Goal: Task Accomplishment & Management: Manage account settings

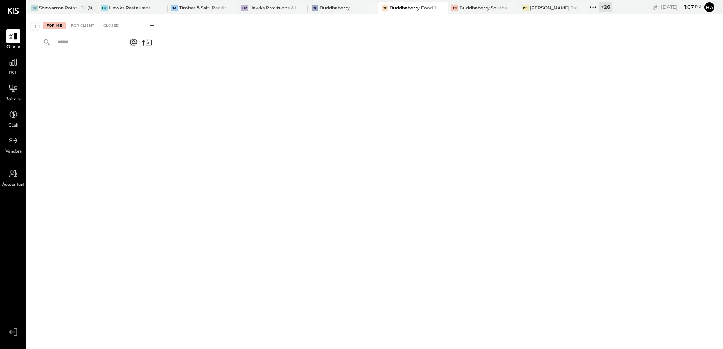
click at [74, 6] on div at bounding box center [84, 7] width 26 height 11
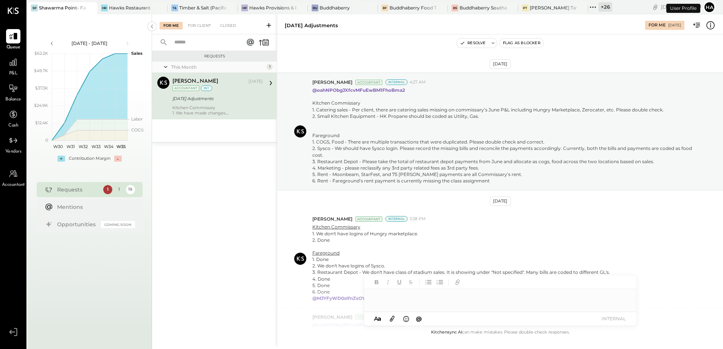
scroll to position [187, 0]
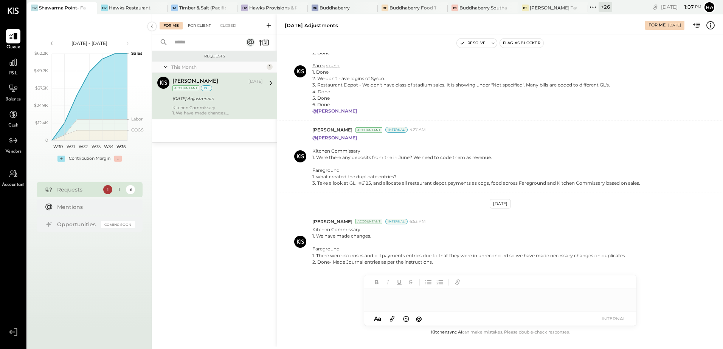
click at [192, 26] on div "For Client" at bounding box center [199, 26] width 31 height 8
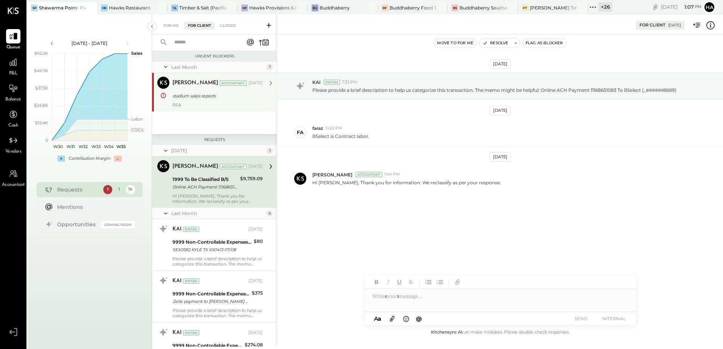
click at [207, 105] on div "PFA" at bounding box center [217, 104] width 90 height 5
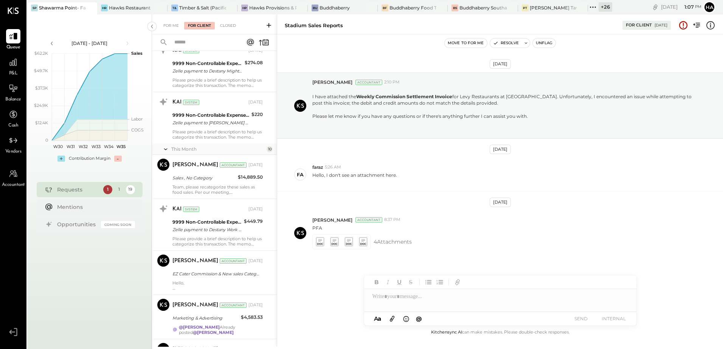
scroll to position [302, 0]
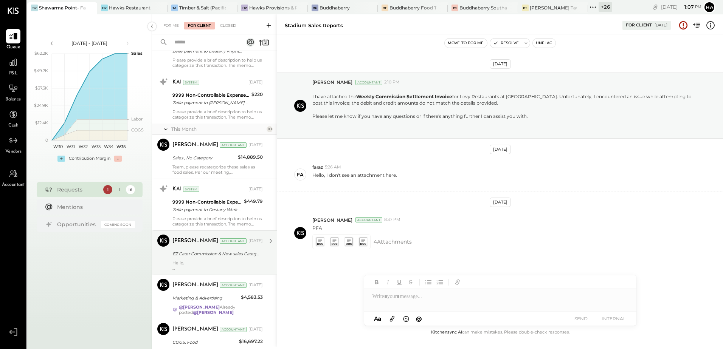
click at [212, 252] on div "EZ Cater Commission & New sales Category" at bounding box center [216, 254] width 88 height 8
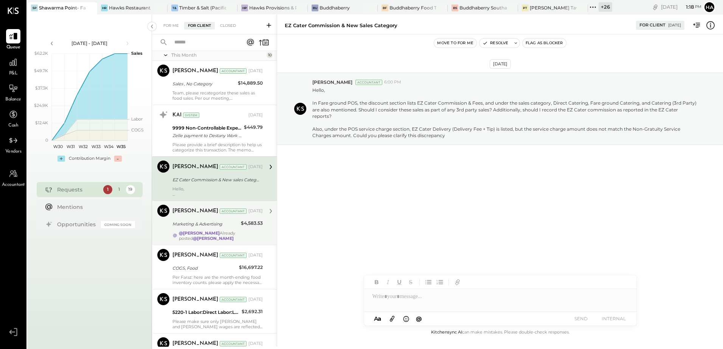
scroll to position [378, 0]
click at [211, 223] on div "Marketing & Advertising" at bounding box center [205, 223] width 66 height 8
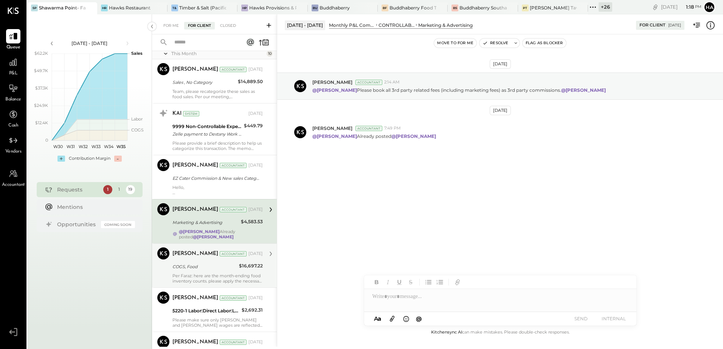
click at [205, 268] on div "COGS, Food" at bounding box center [204, 267] width 64 height 8
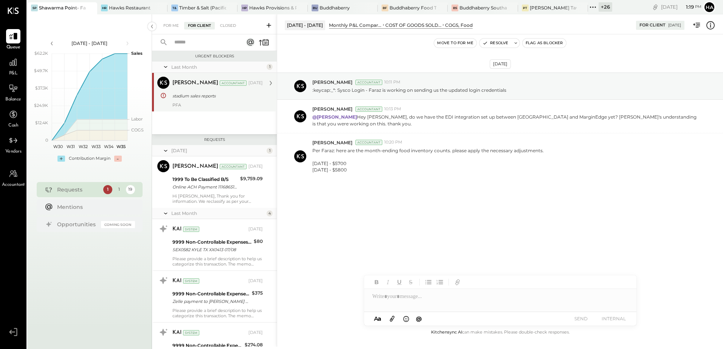
click at [207, 101] on div "[PERSON_NAME] Accountant [DATE] stadium sales reports PFA" at bounding box center [217, 92] width 90 height 31
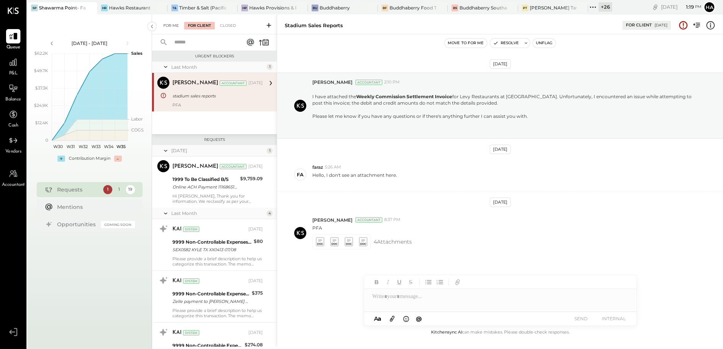
click at [175, 26] on div "For Me" at bounding box center [170, 26] width 23 height 8
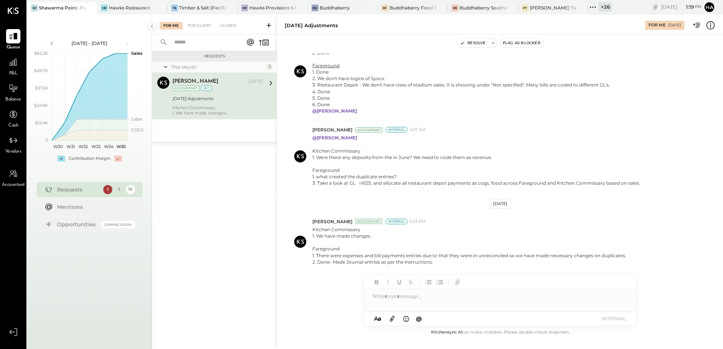
click at [235, 92] on div "[PERSON_NAME] [DATE] Accountant int [DATE] Adjustments Kitchen Commissary 1. We…" at bounding box center [217, 96] width 90 height 39
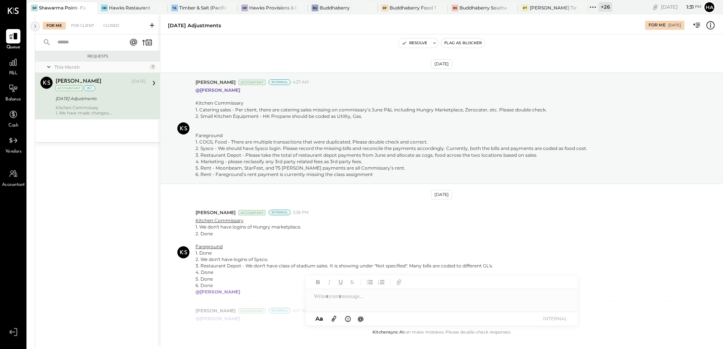
click at [37, 25] on icon at bounding box center [35, 27] width 8 height 14
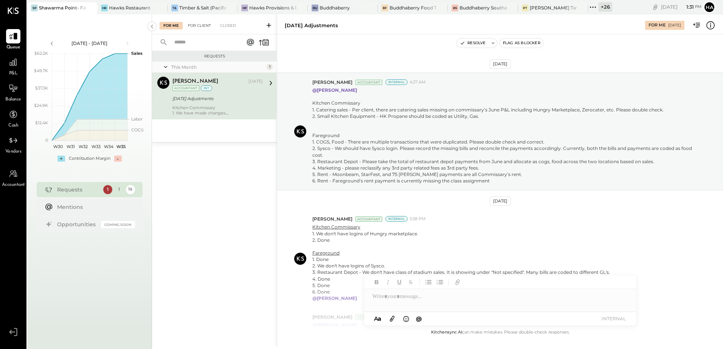
click at [200, 27] on div "For Client" at bounding box center [199, 26] width 31 height 8
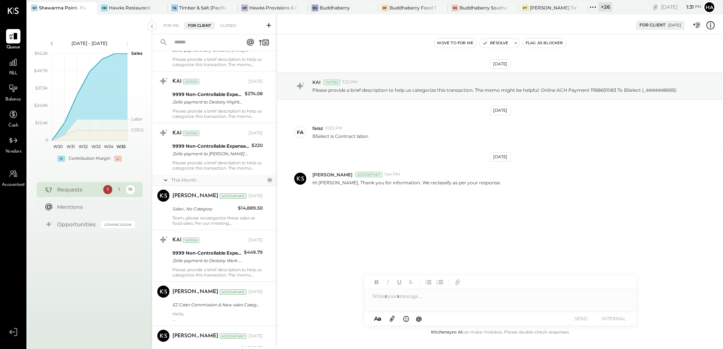
scroll to position [265, 0]
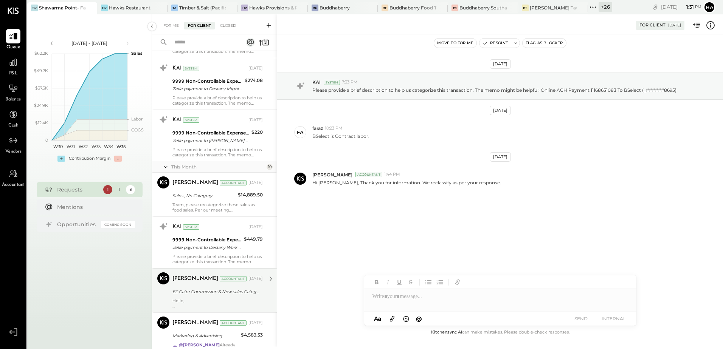
click at [196, 298] on div "[PERSON_NAME] Accountant [DATE] EZ Cater Commission & New sales Category Hello,…" at bounding box center [217, 290] width 90 height 36
